Goal: Task Accomplishment & Management: Manage account settings

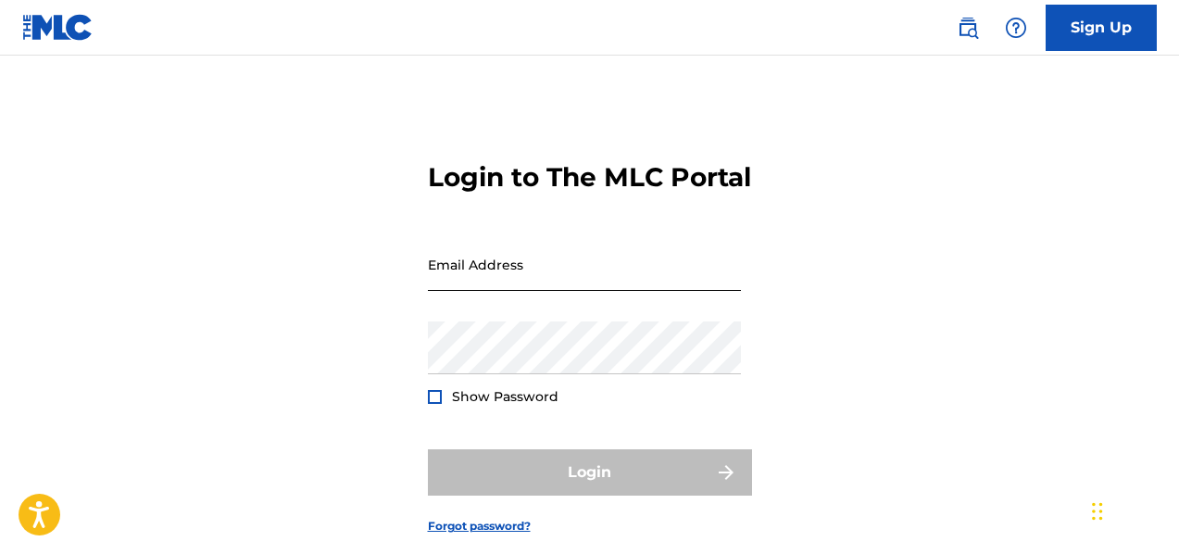
click at [656, 291] on input "Email Address" at bounding box center [584, 264] width 313 height 53
type input "[EMAIL_ADDRESS][DOMAIN_NAME]"
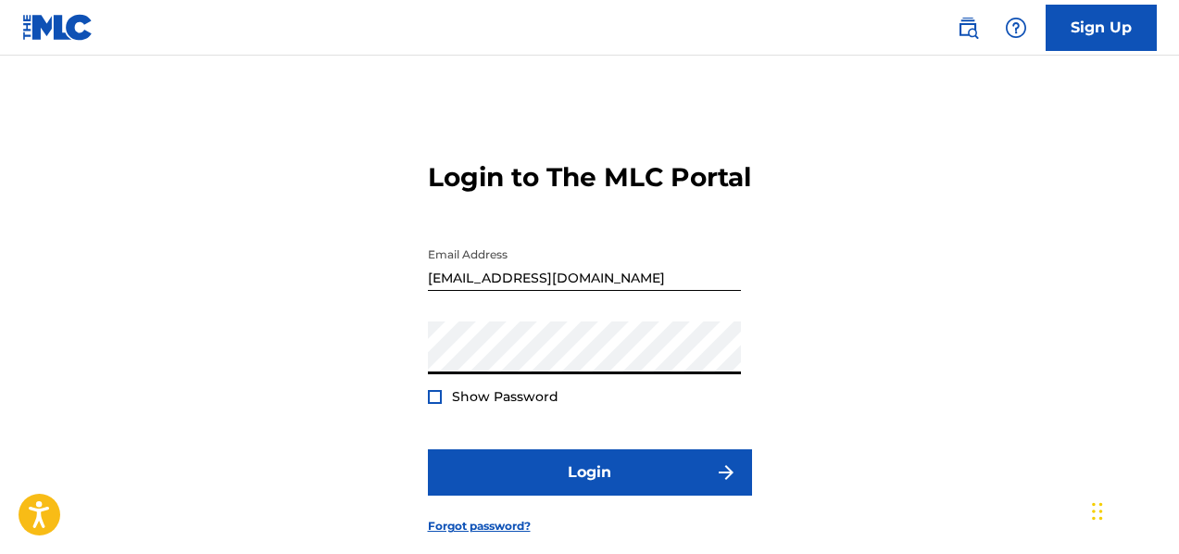
click at [541, 405] on span "Show Password" at bounding box center [505, 396] width 106 height 17
click at [542, 405] on span "Show Password" at bounding box center [505, 396] width 106 height 17
click at [442, 406] on div "Show Password" at bounding box center [493, 396] width 131 height 19
click at [431, 404] on div at bounding box center [435, 397] width 14 height 14
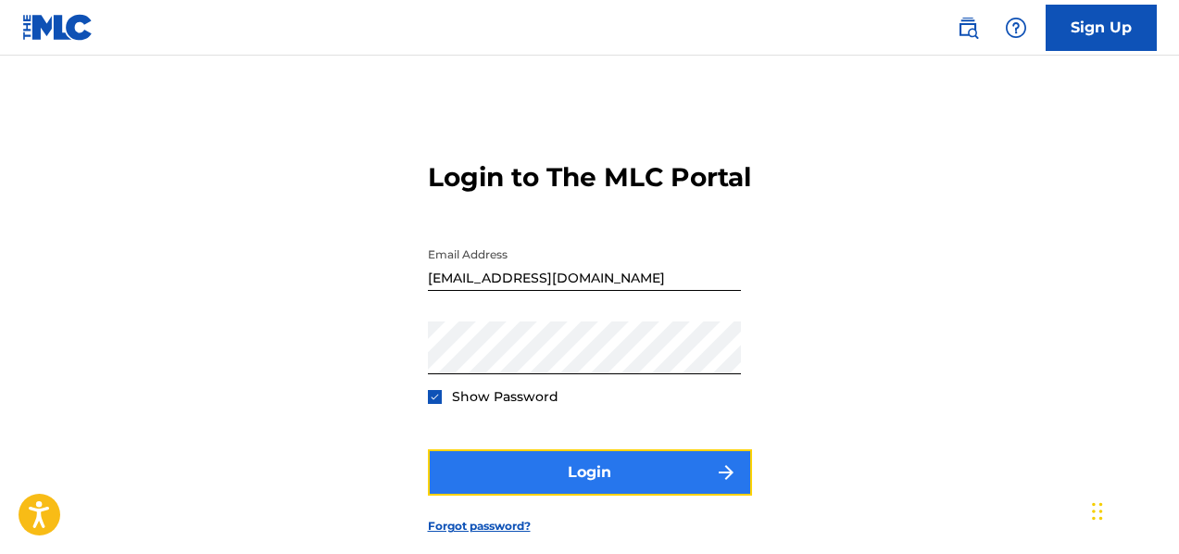
click at [519, 495] on button "Login" at bounding box center [590, 472] width 324 height 46
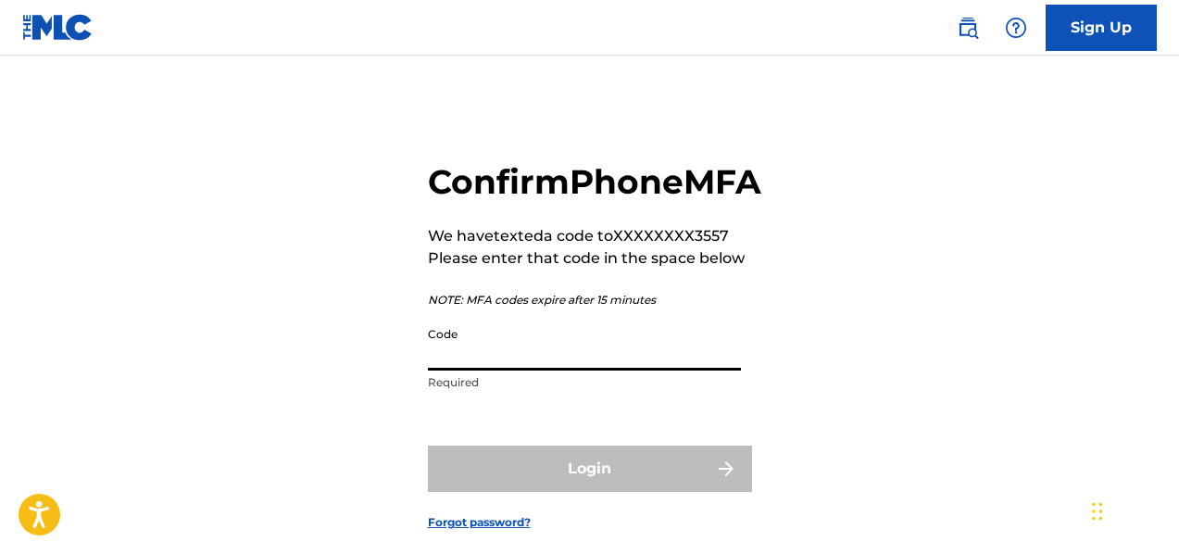
click at [469, 370] on input "Code" at bounding box center [584, 344] width 313 height 53
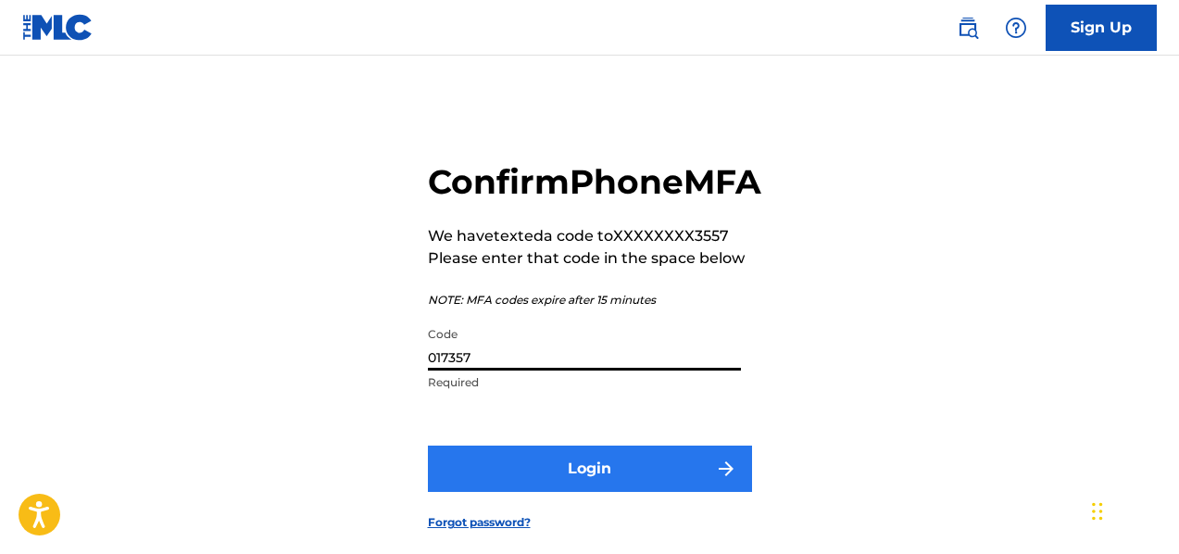
type input "017357"
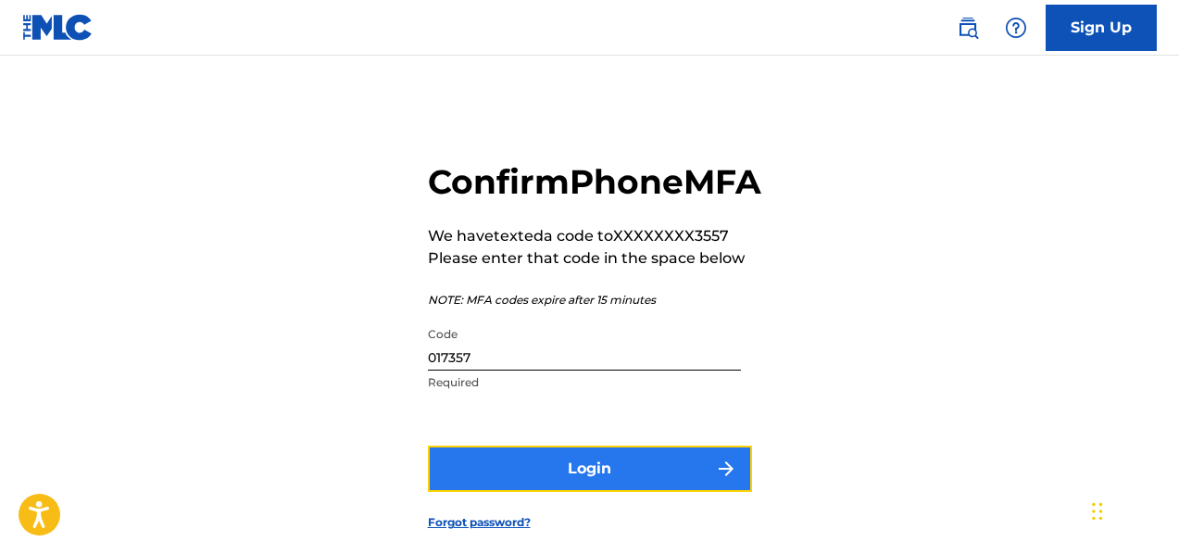
click at [580, 492] on button "Login" at bounding box center [590, 468] width 324 height 46
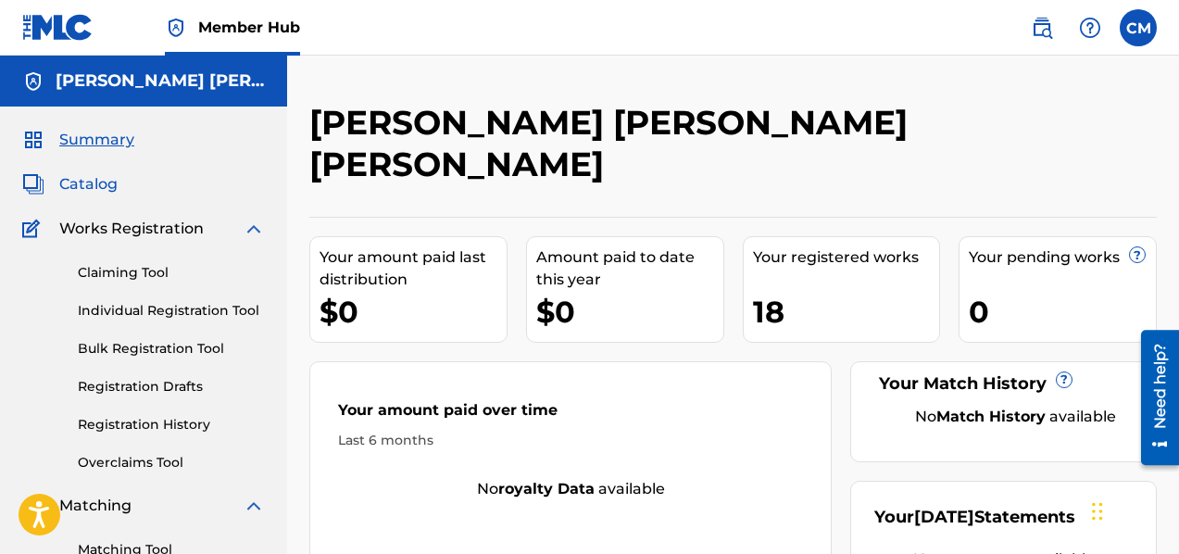
click at [103, 187] on span "Catalog" at bounding box center [88, 184] width 58 height 22
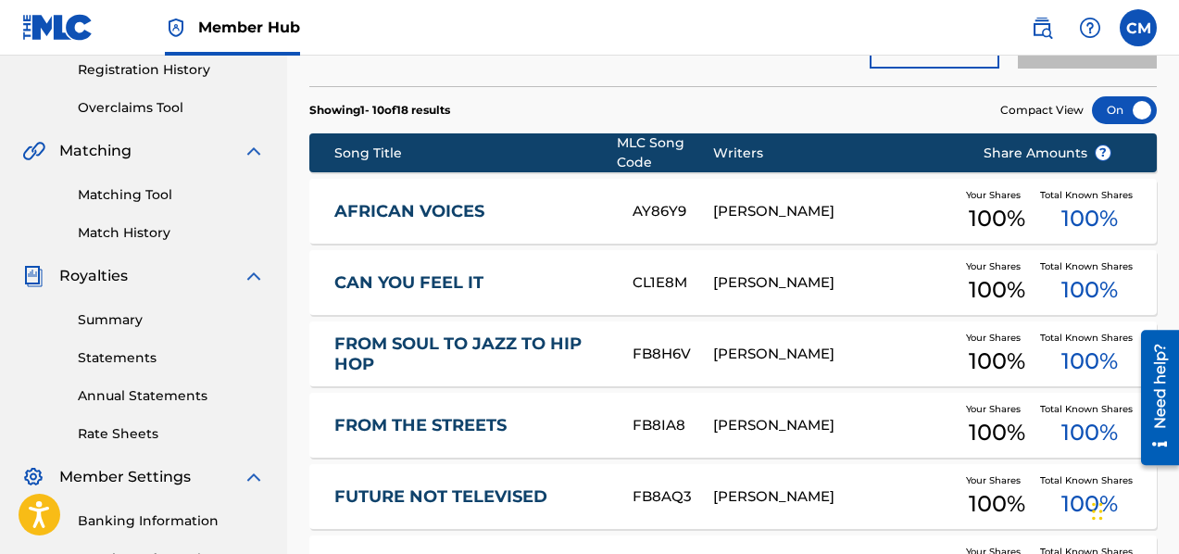
scroll to position [357, 0]
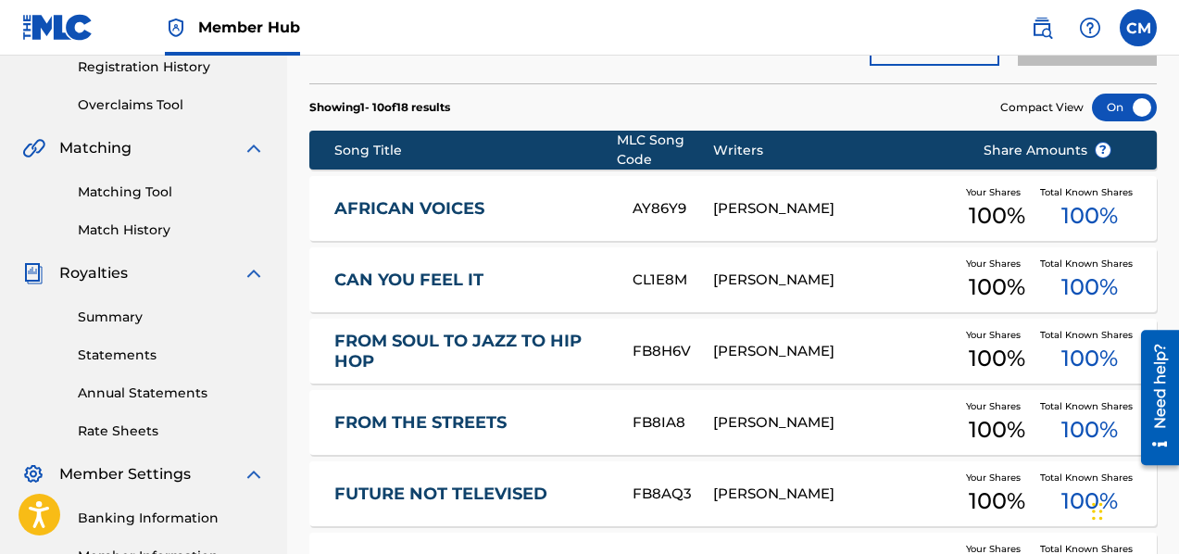
click at [918, 208] on div "[PERSON_NAME]" at bounding box center [834, 208] width 242 height 21
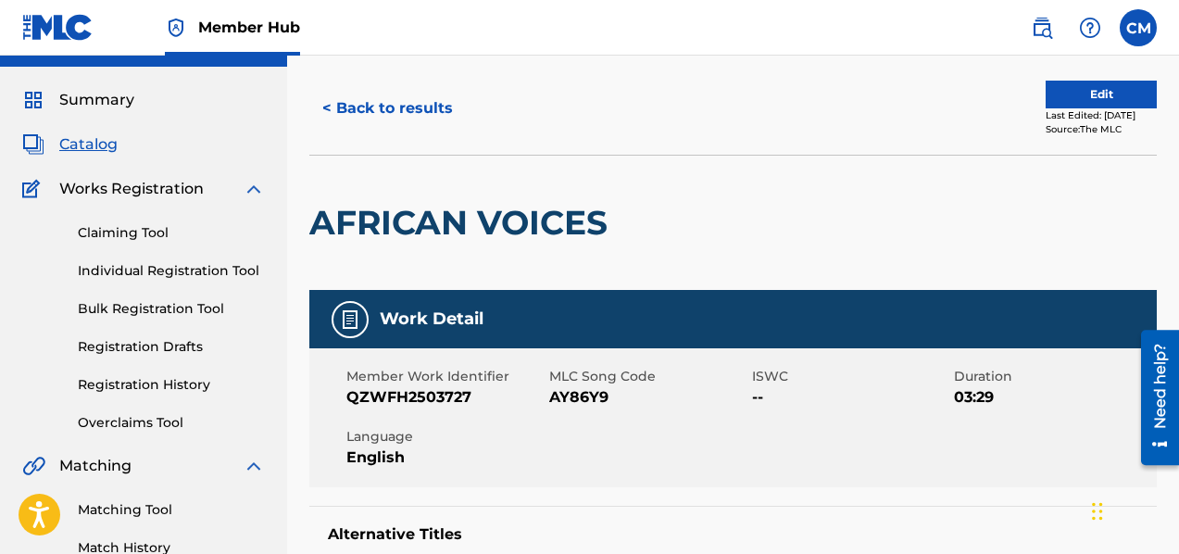
scroll to position [22, 0]
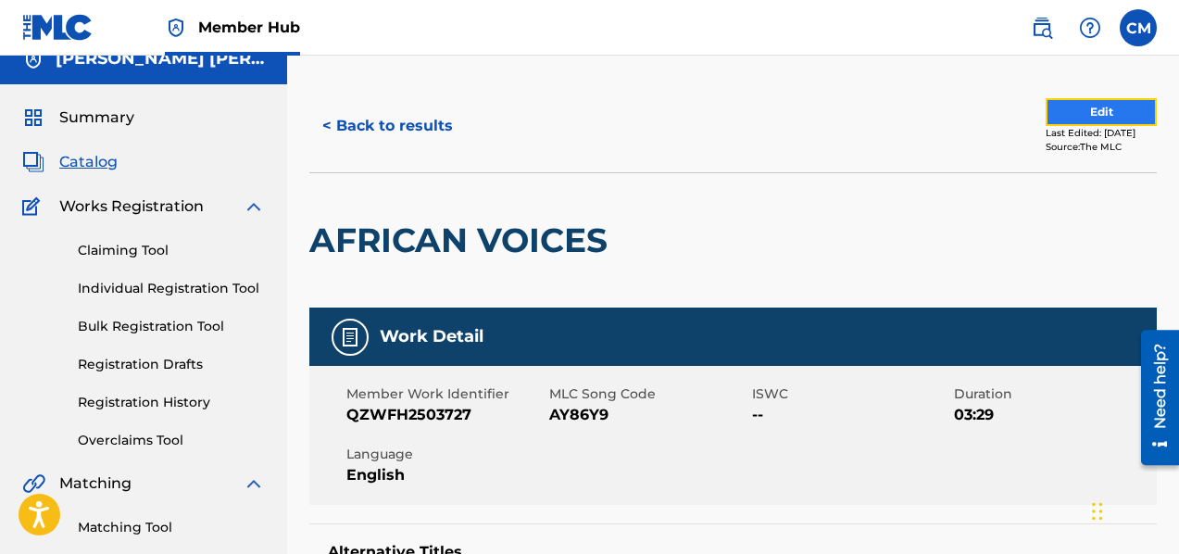
click at [1058, 115] on button "Edit" at bounding box center [1100, 112] width 111 height 28
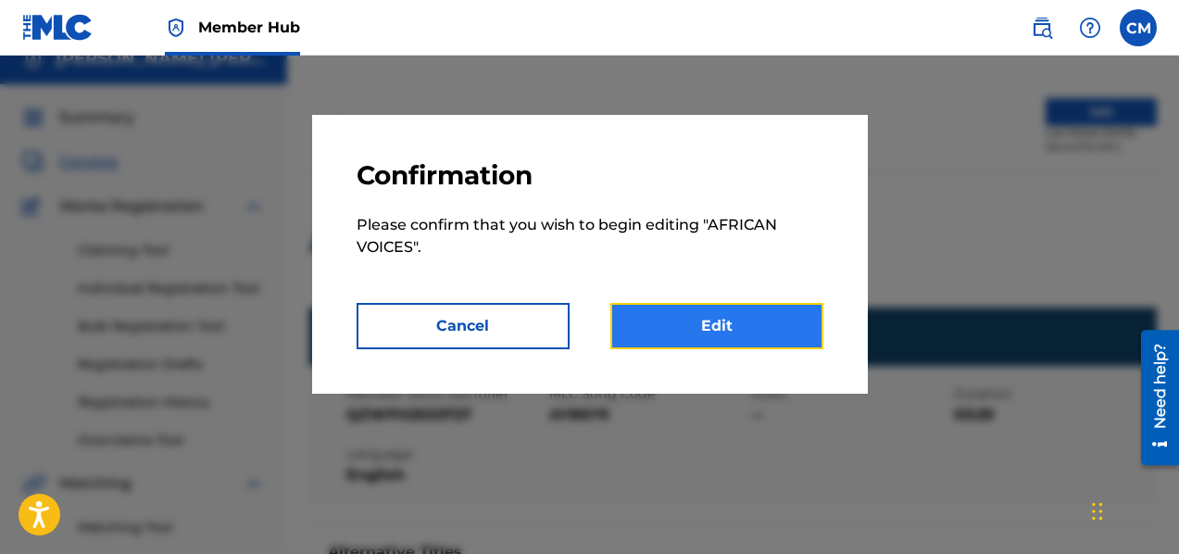
click at [741, 326] on link "Edit" at bounding box center [716, 326] width 213 height 46
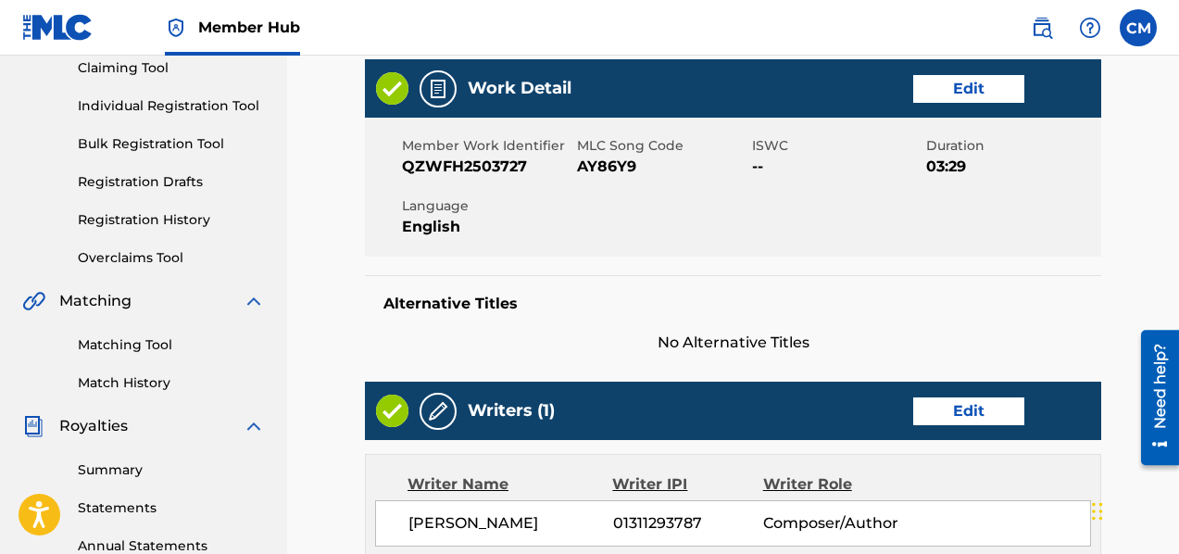
scroll to position [200, 0]
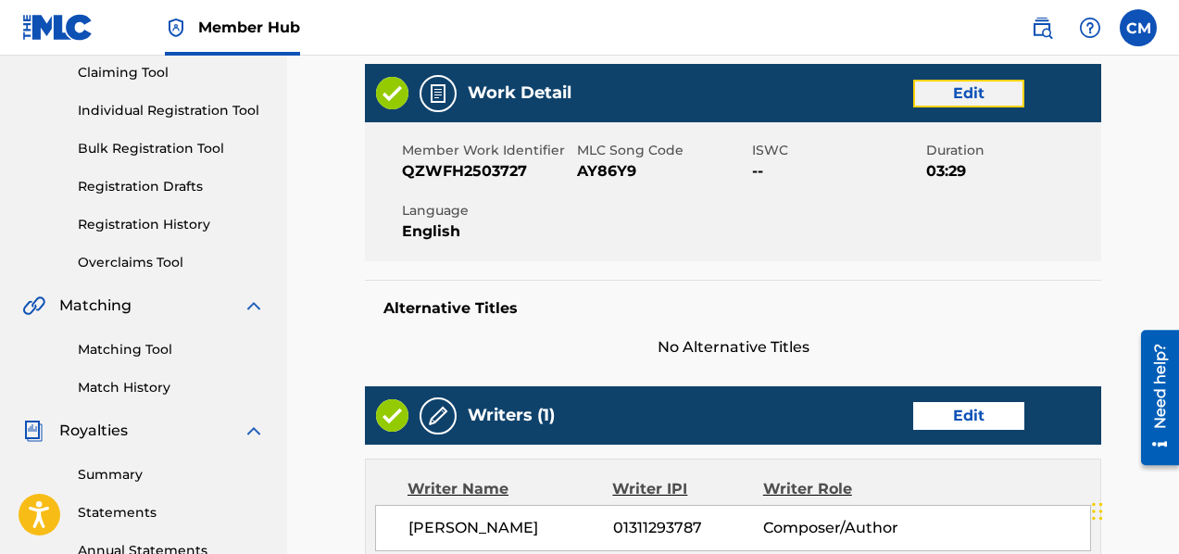
click at [936, 104] on link "Edit" at bounding box center [968, 94] width 111 height 28
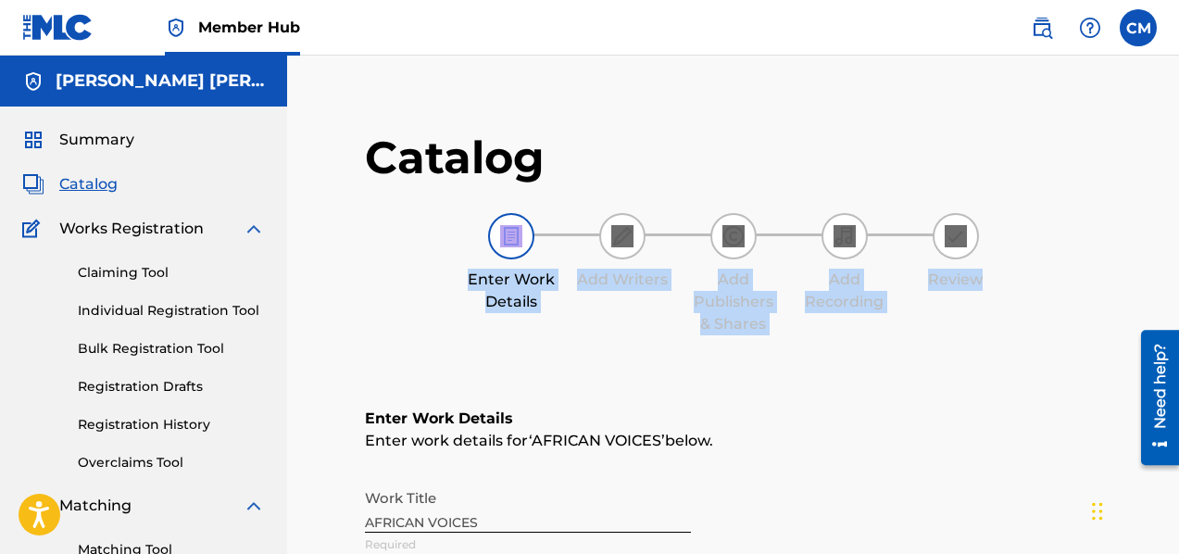
drag, startPoint x: 1176, startPoint y: 146, endPoint x: 1184, endPoint y: 237, distance: 91.1
click at [1178, 237] on html "Accessibility Screen-Reader Guide, Feedback, and Issue Reporting | New window C…" at bounding box center [589, 277] width 1179 height 554
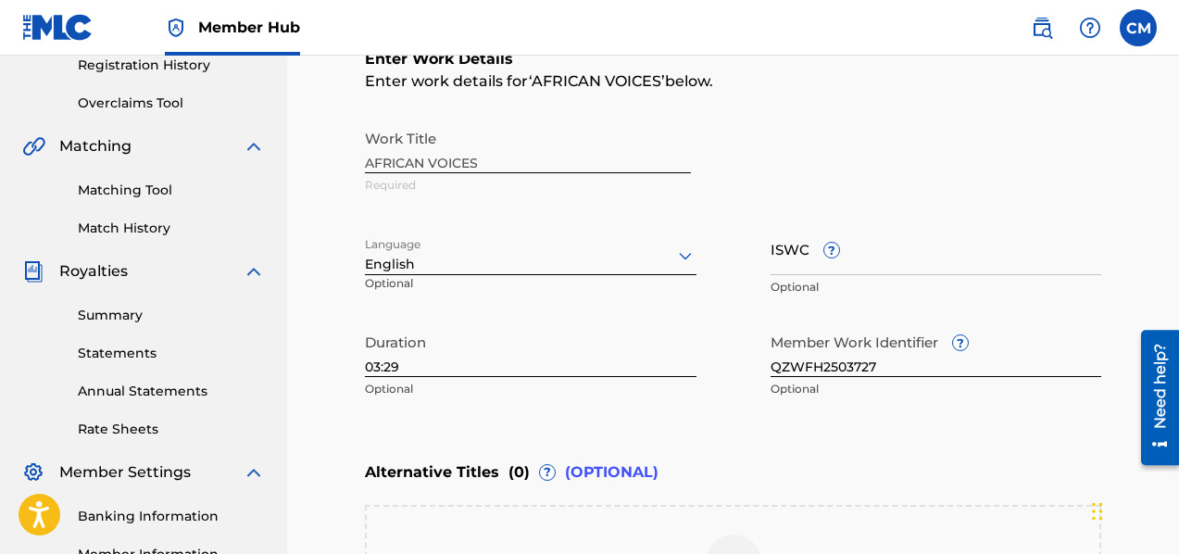
scroll to position [401, 0]
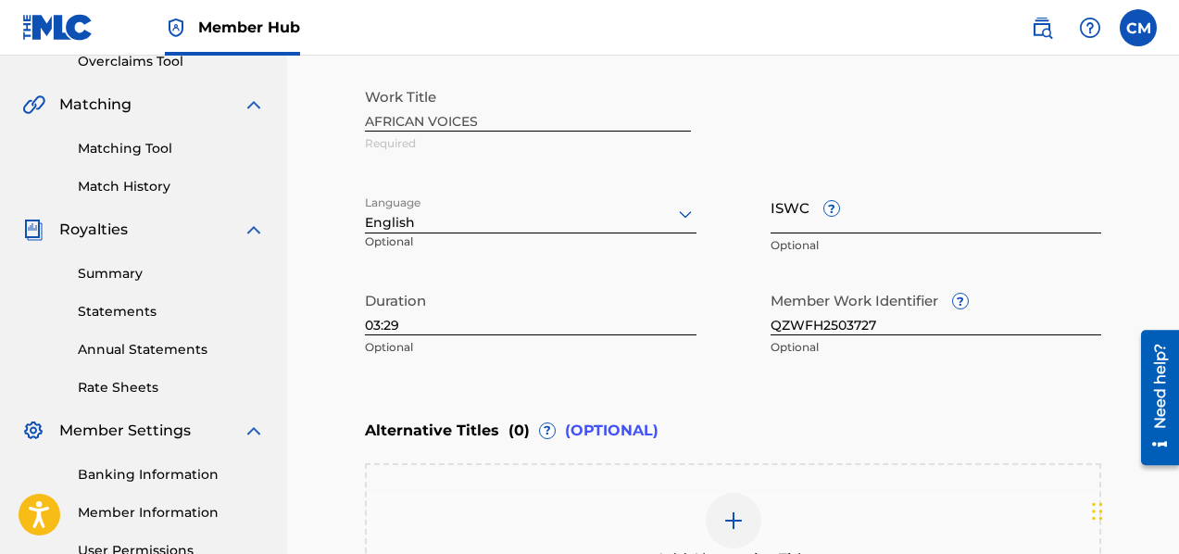
click at [853, 230] on input "ISWC ?" at bounding box center [935, 207] width 331 height 53
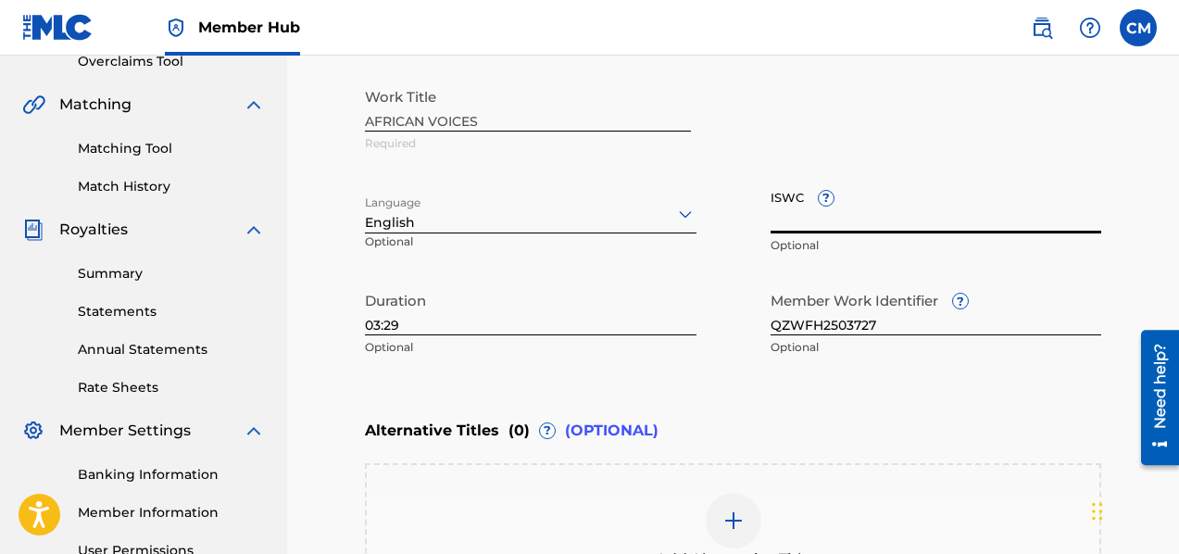
paste input "QZWFH250372"
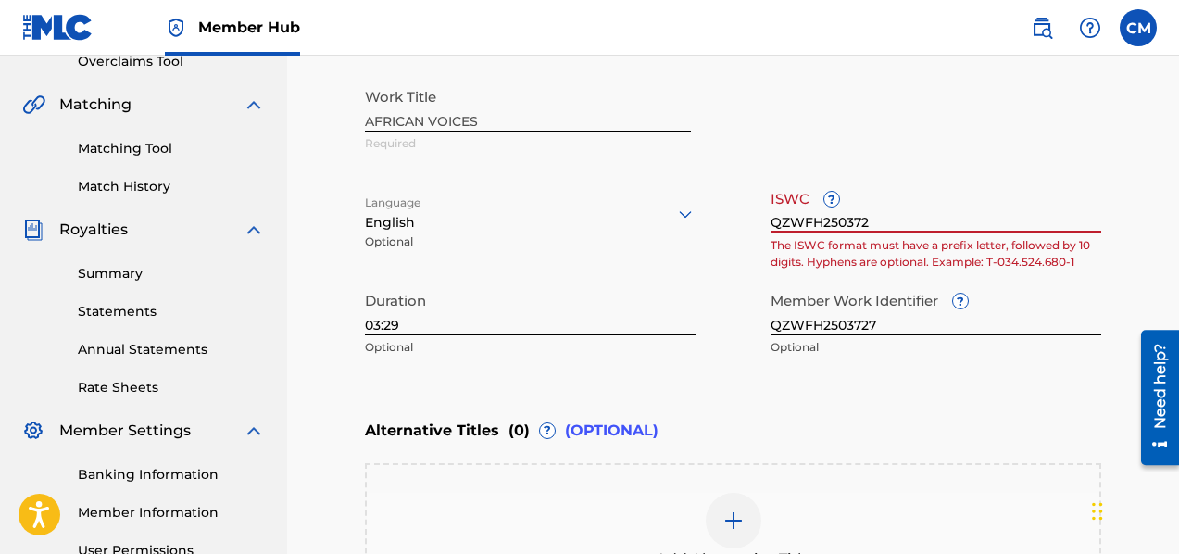
type input "QZWFH250372"
click at [740, 278] on div "Work Title AFRICAN VOICES Required Language English Optional ISWC ? QZWFH250372…" at bounding box center [733, 222] width 736 height 287
drag, startPoint x: 881, startPoint y: 218, endPoint x: 744, endPoint y: 228, distance: 137.4
click at [744, 228] on div "Work Title AFRICAN VOICES Required Language English Optional ISWC ? QZWFH250372…" at bounding box center [733, 222] width 736 height 287
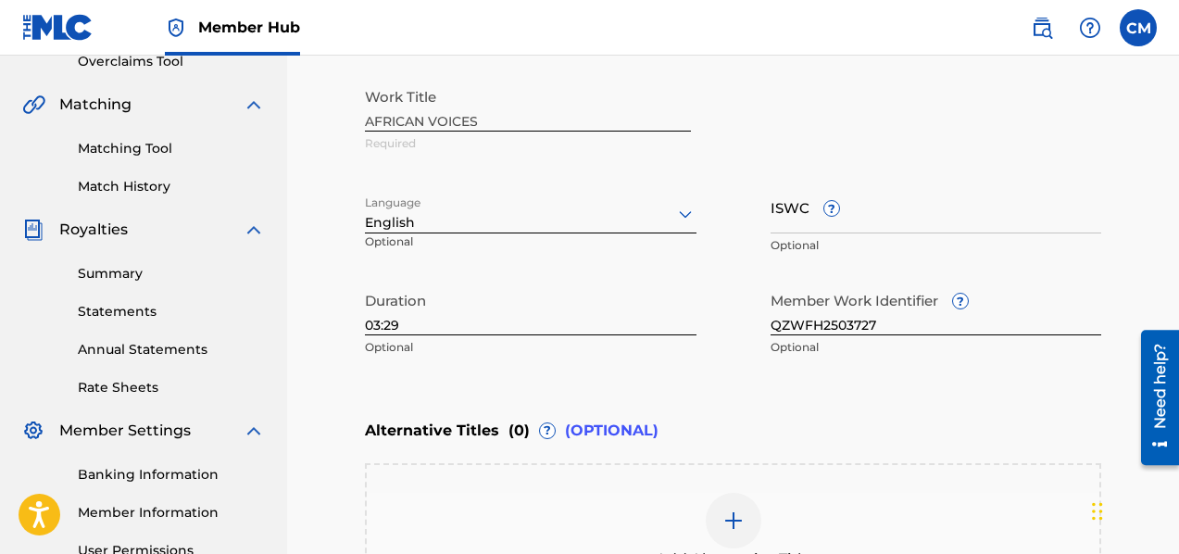
click at [1174, 71] on div "Catalog Enter Work Details Add Writers Add Publishers & Shares Add Recording Re…" at bounding box center [733, 220] width 892 height 1038
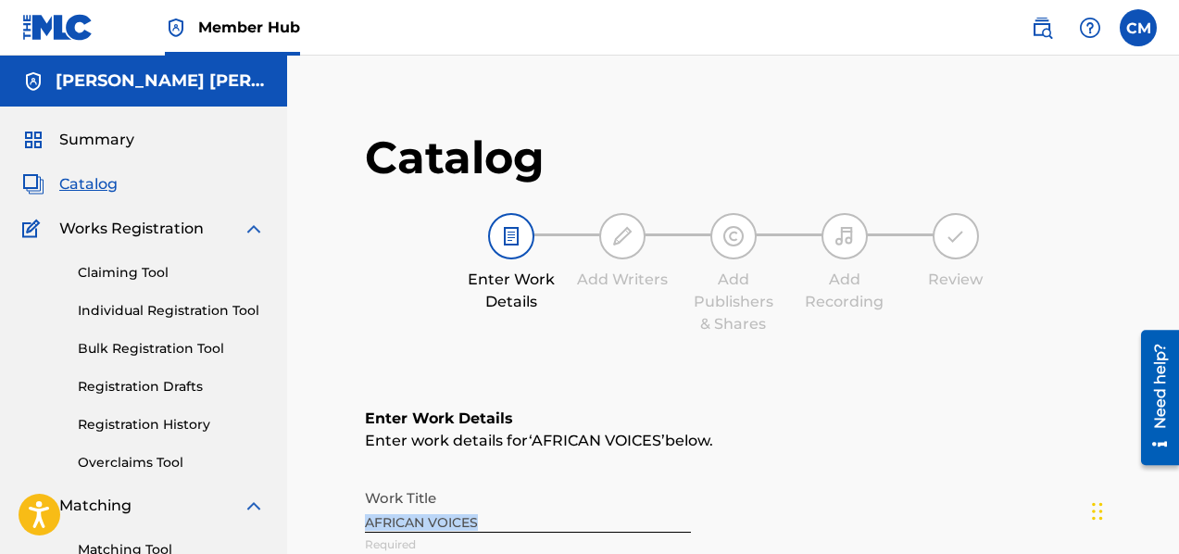
click at [74, 185] on span "Catalog" at bounding box center [88, 184] width 58 height 22
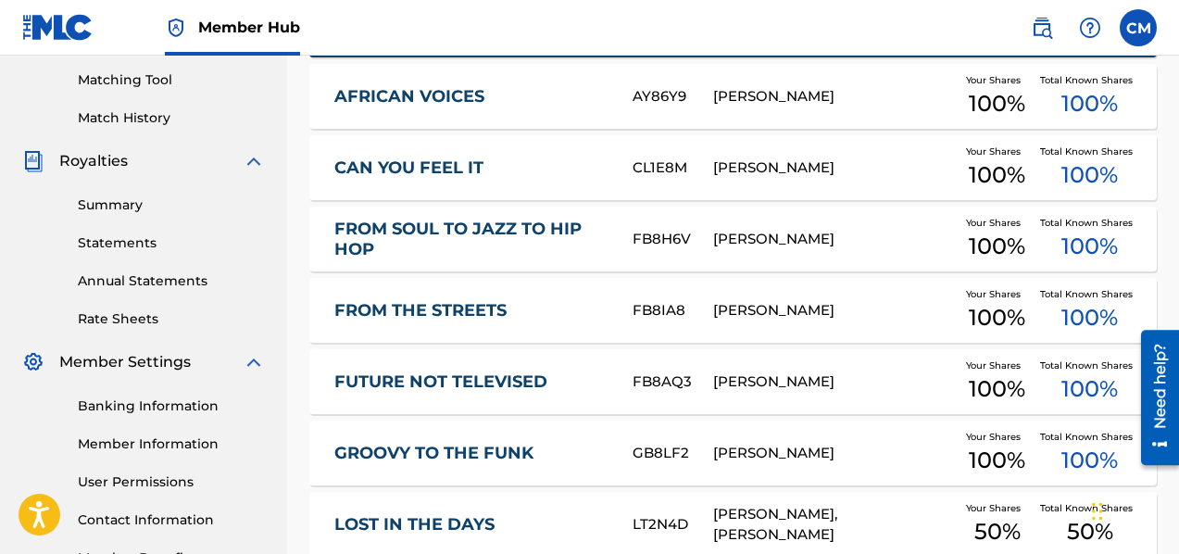
scroll to position [469, 0]
click at [172, 405] on link "Banking Information" at bounding box center [171, 405] width 187 height 19
